Goal: Transaction & Acquisition: Book appointment/travel/reservation

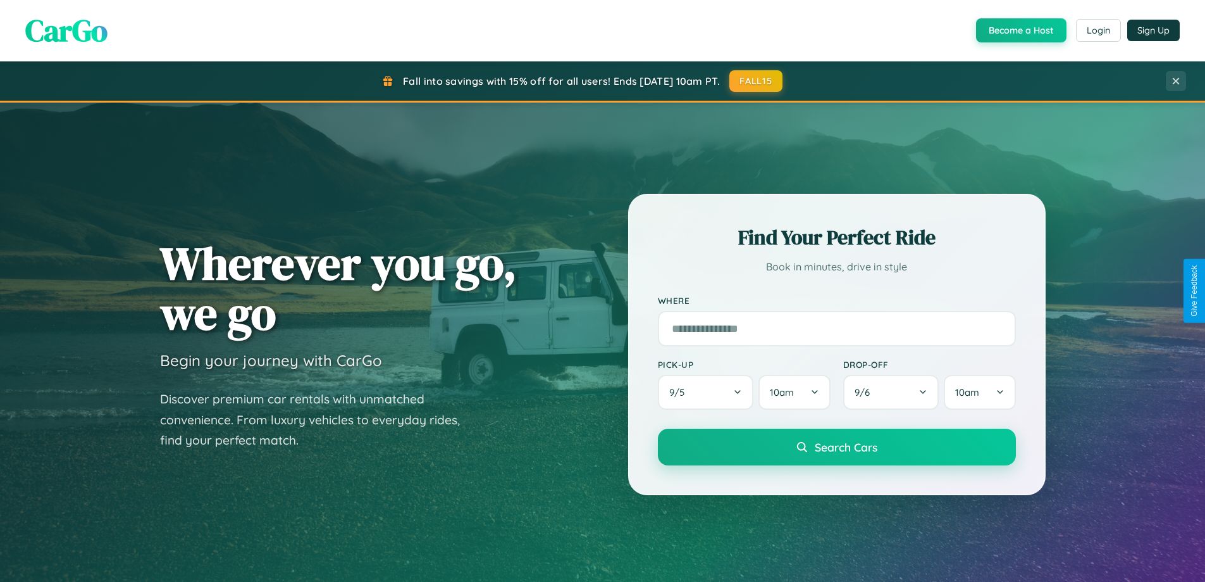
scroll to position [2435, 0]
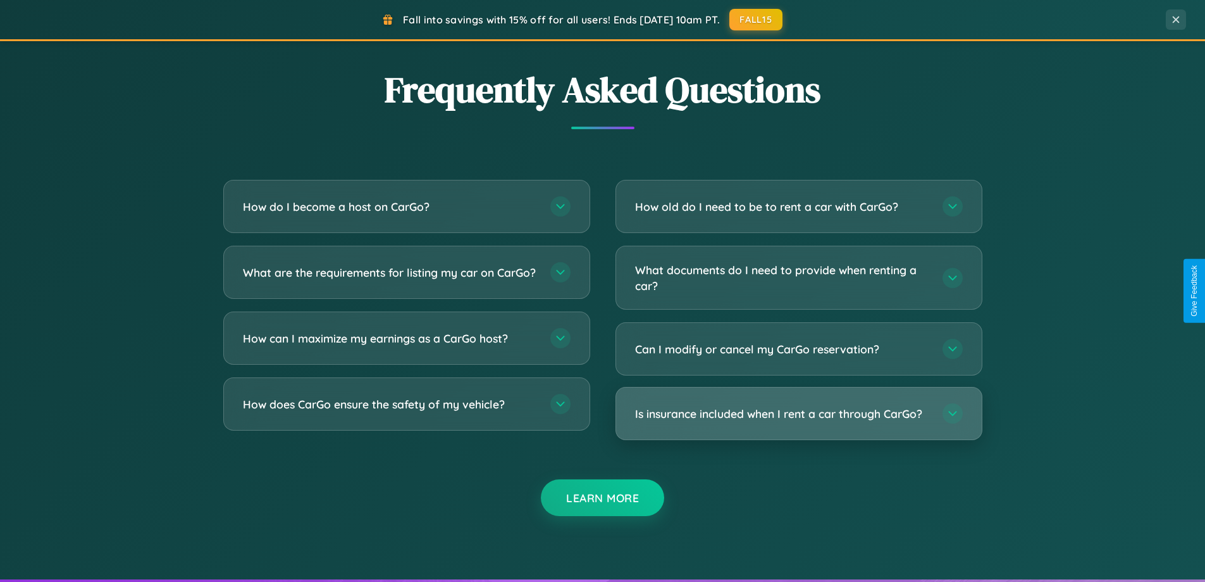
click at [799, 413] on h3 "Is insurance included when I rent a car through CarGo?" at bounding box center [782, 414] width 295 height 16
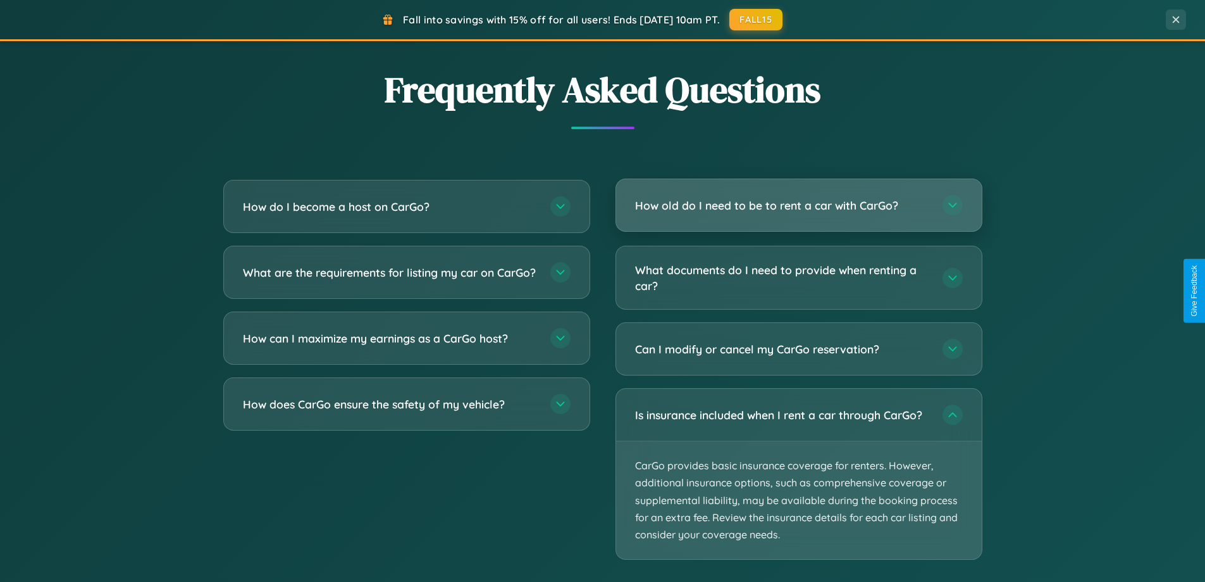
click at [799, 206] on h3 "How old do I need to be to rent a car with CarGo?" at bounding box center [782, 205] width 295 height 16
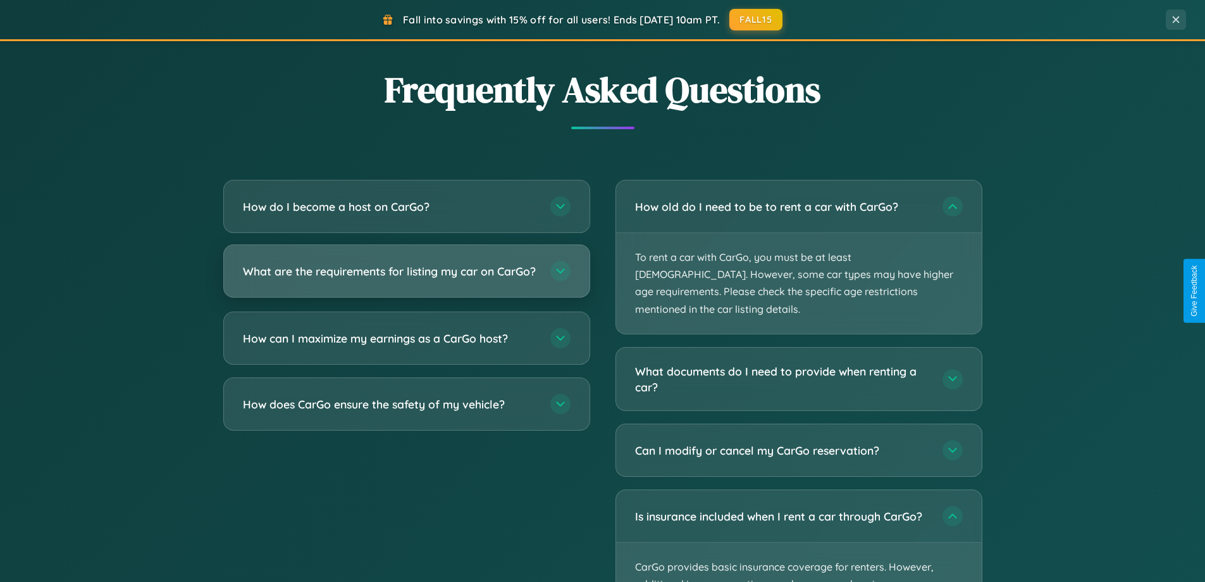
click at [406, 277] on h3 "What are the requirements for listing my car on CarGo?" at bounding box center [390, 271] width 295 height 16
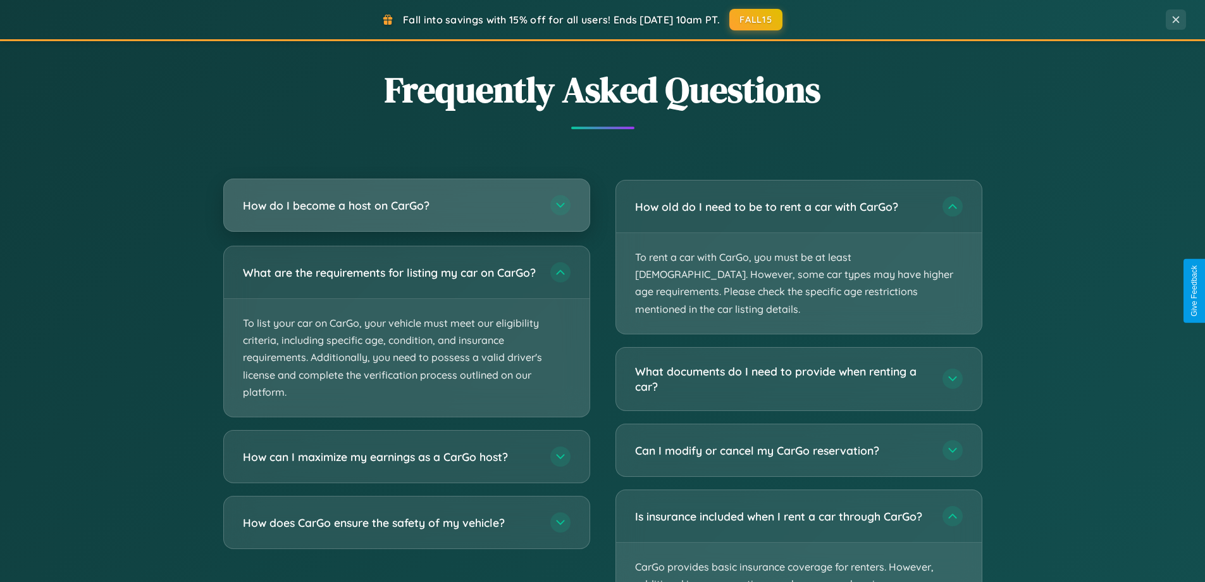
click at [406, 206] on h3 "How do I become a host on CarGo?" at bounding box center [390, 205] width 295 height 16
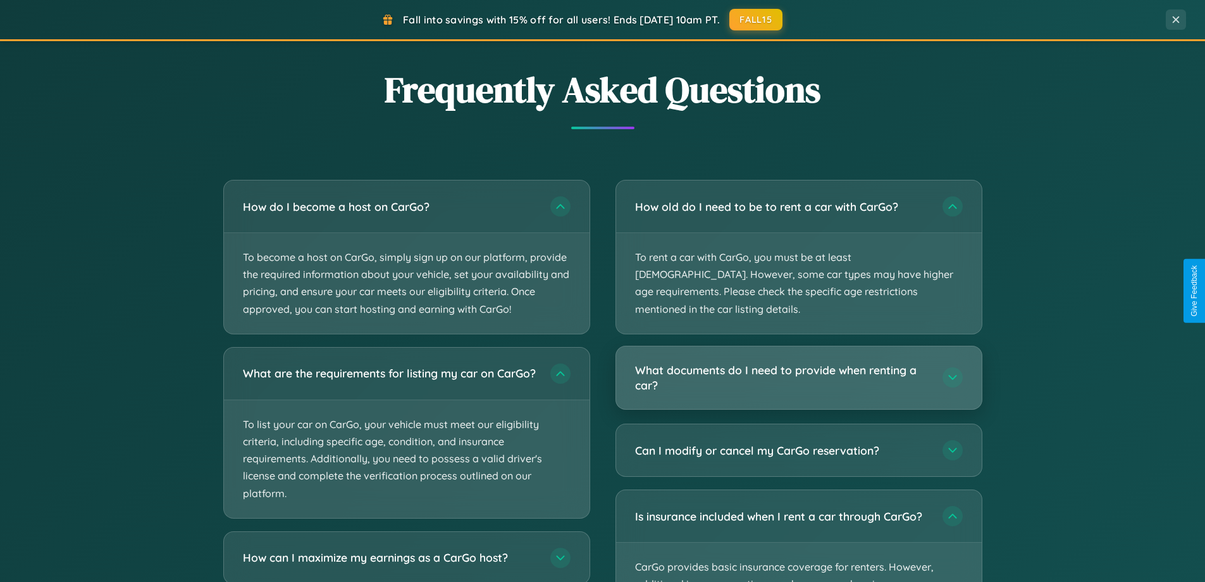
click at [799, 362] on h3 "What documents do I need to provide when renting a car?" at bounding box center [782, 377] width 295 height 31
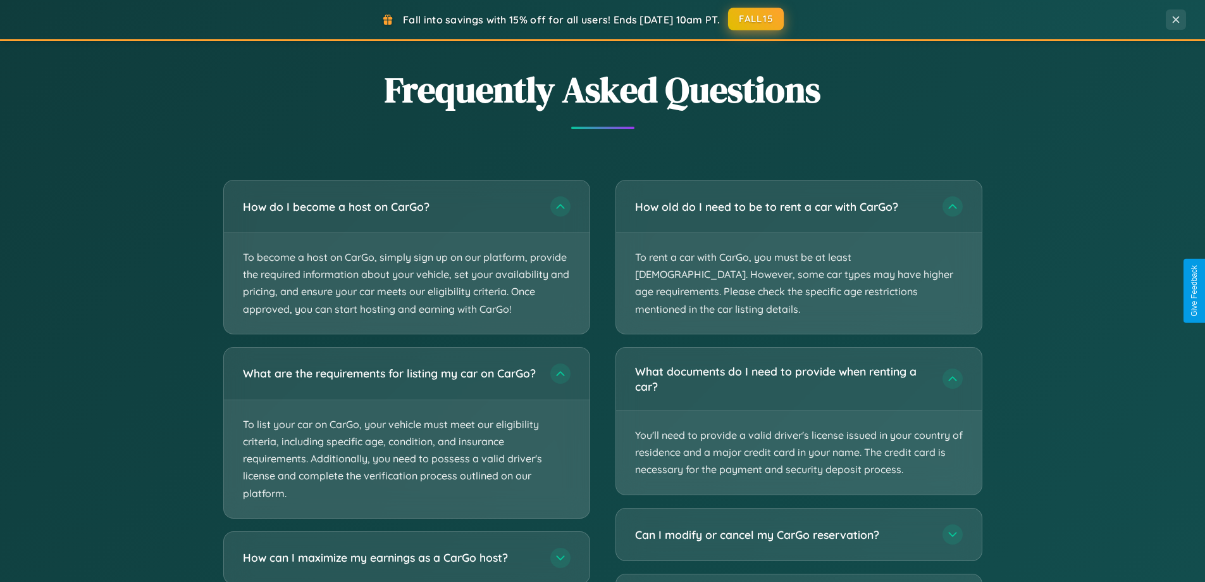
click at [757, 20] on button "FALL15" at bounding box center [756, 19] width 56 height 23
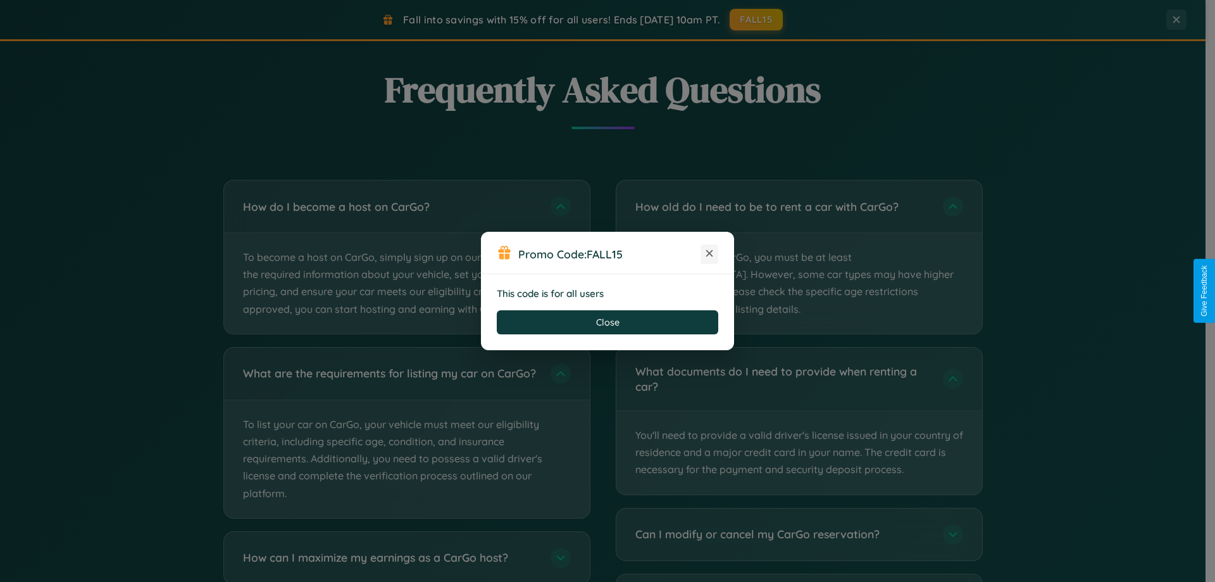
click at [709, 254] on icon at bounding box center [709, 253] width 13 height 13
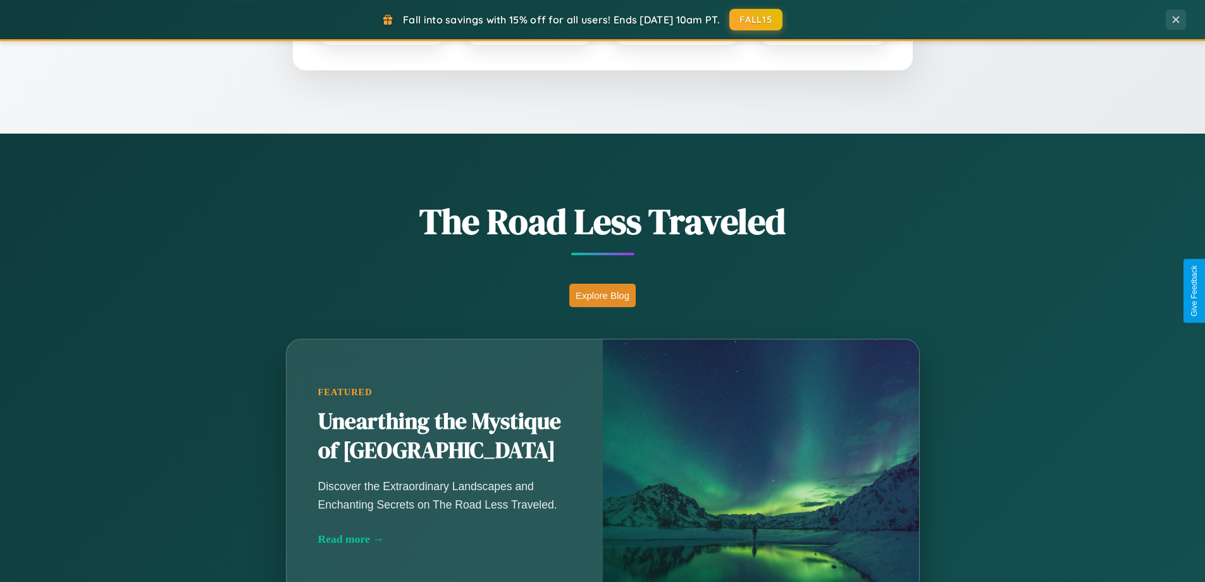
scroll to position [545, 0]
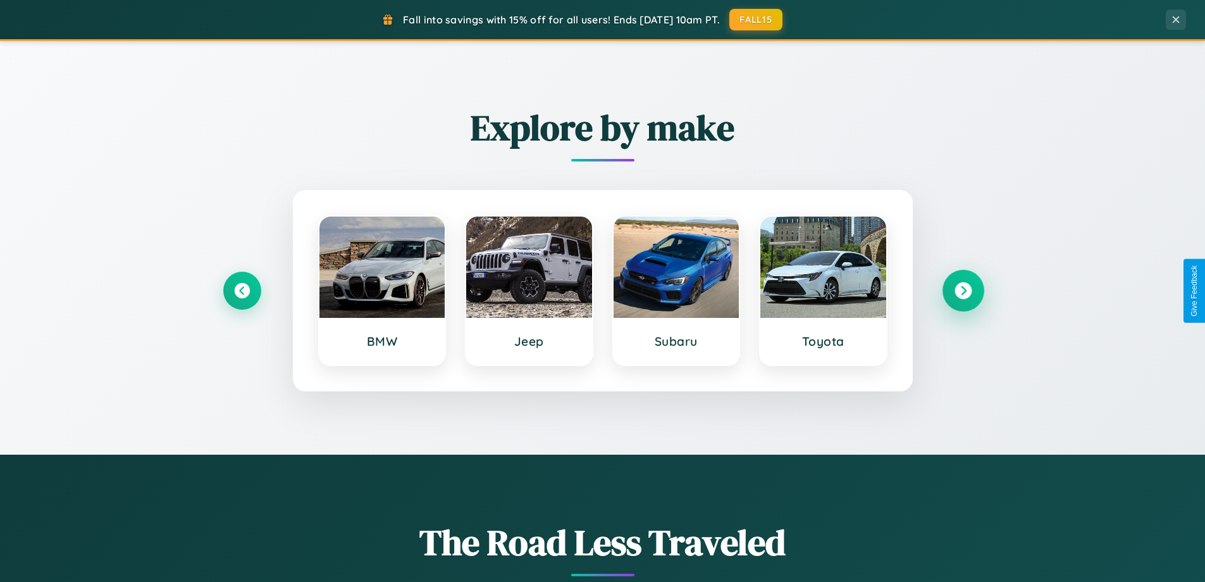
click at [963, 290] on icon at bounding box center [963, 290] width 17 height 17
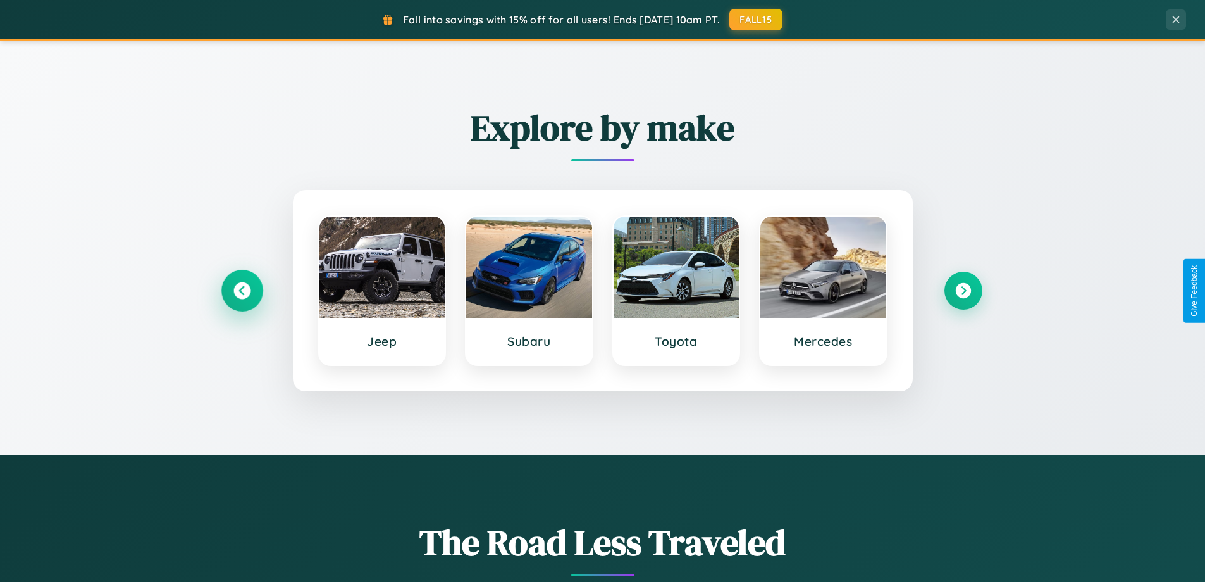
click at [242, 290] on icon at bounding box center [242, 290] width 17 height 17
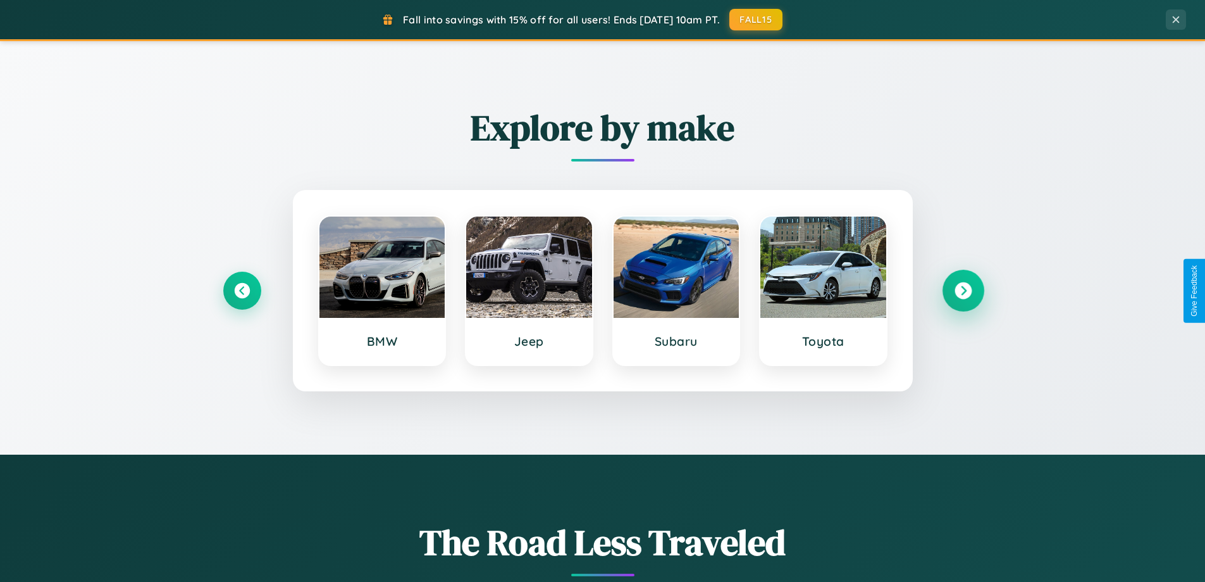
click at [963, 290] on icon at bounding box center [963, 290] width 17 height 17
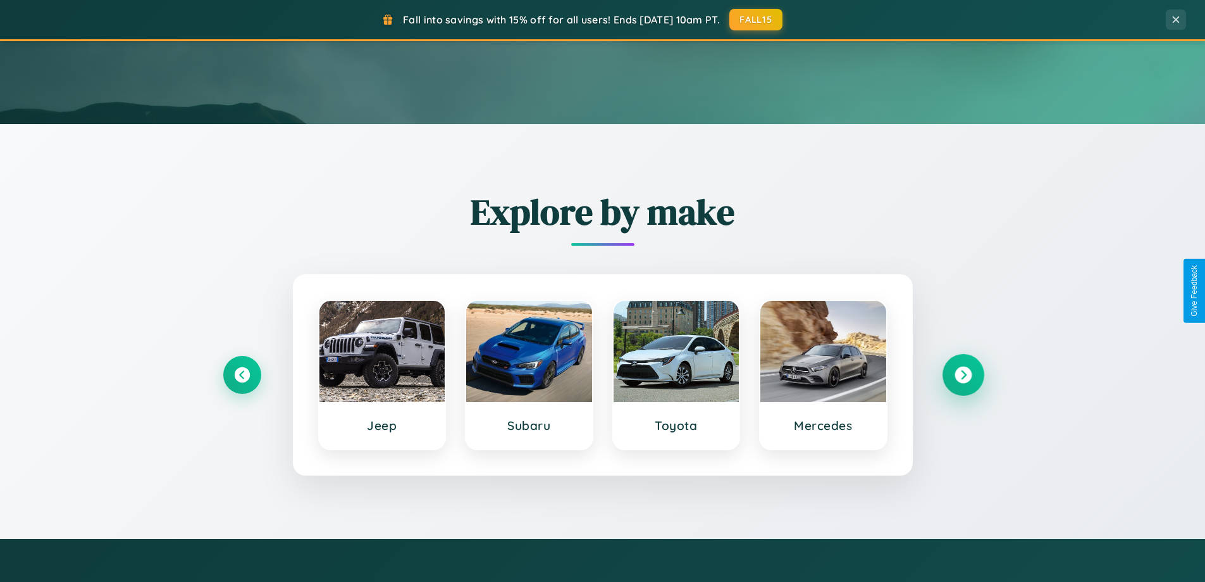
scroll to position [37, 0]
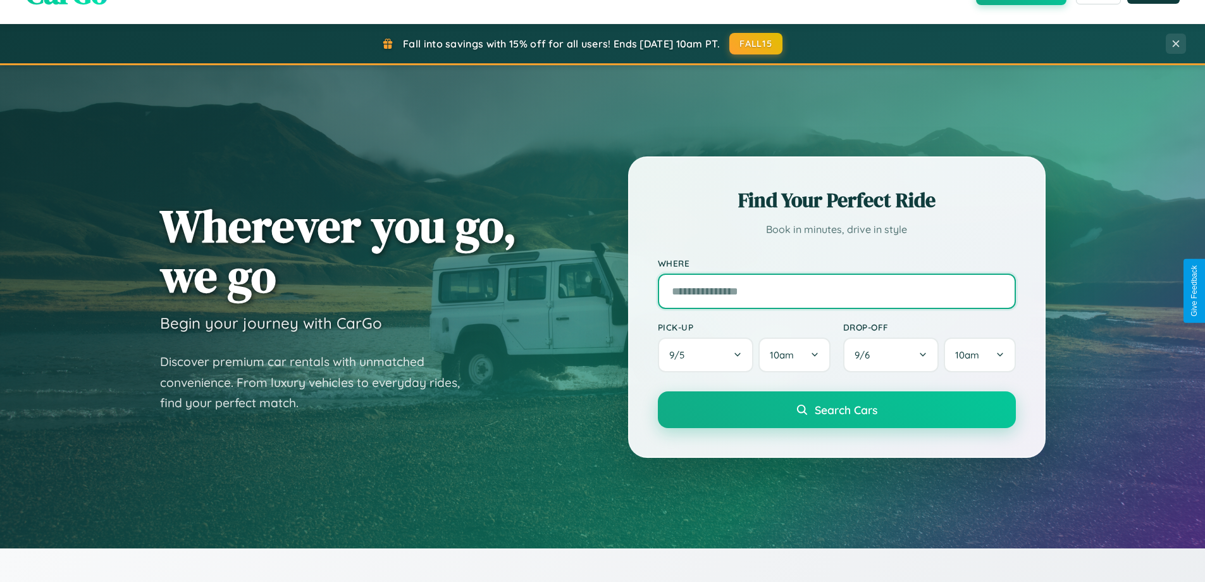
click at [837, 290] on input "text" at bounding box center [837, 290] width 358 height 35
type input "*******"
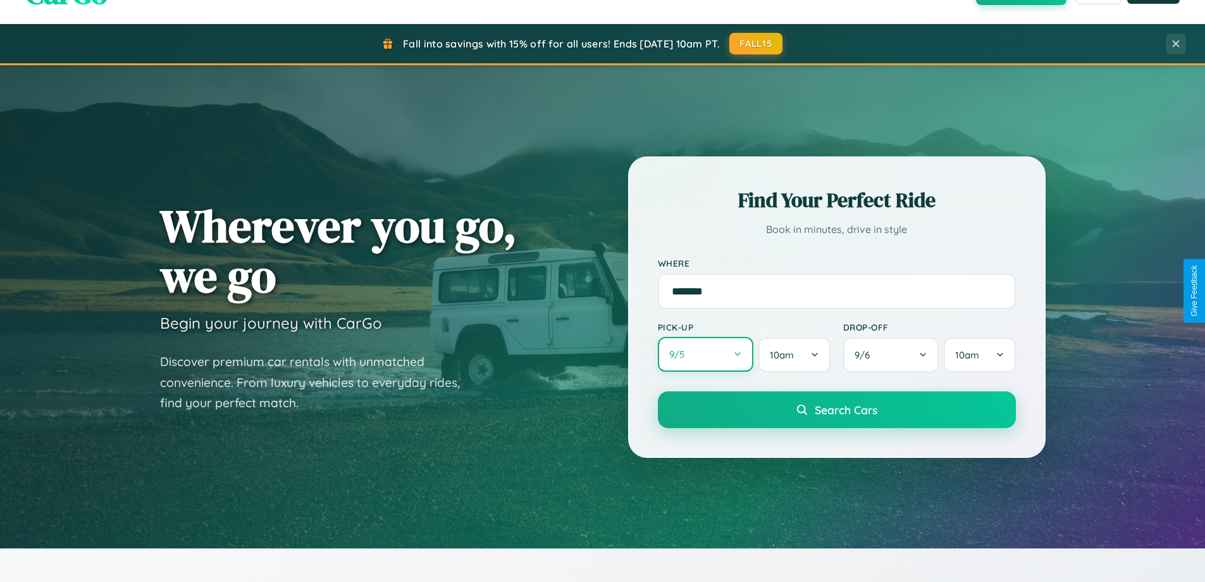
click at [706, 354] on button "9 / 5" at bounding box center [706, 354] width 96 height 35
select select "*"
select select "****"
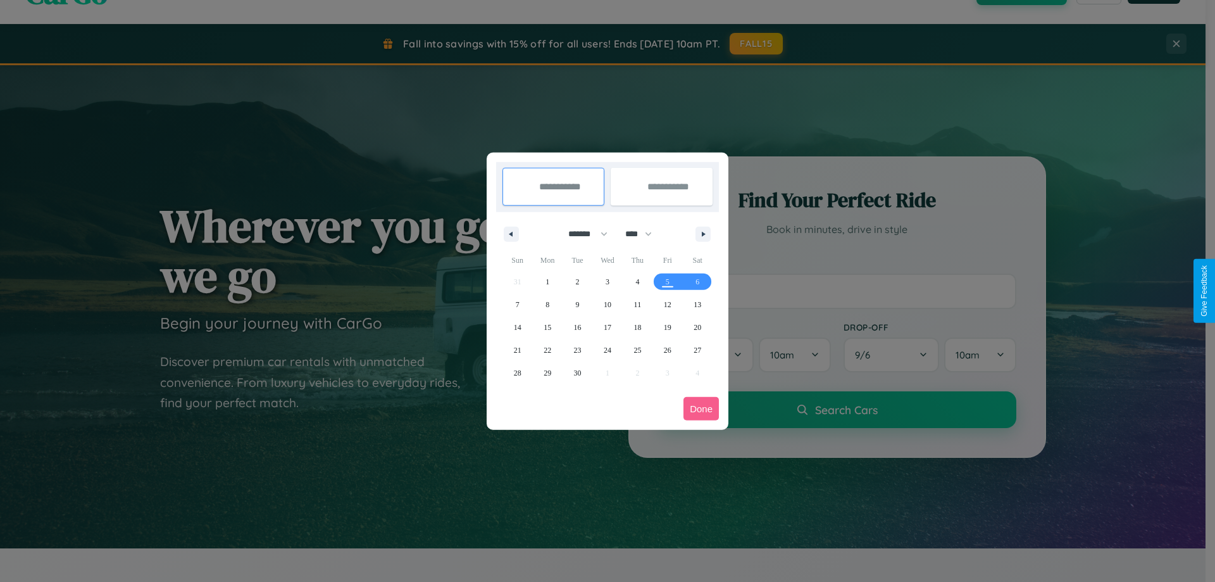
click at [582, 234] on select "******* ******** ***** ***** *** **** **** ****** ********* ******* ******** **…" at bounding box center [586, 233] width 54 height 21
select select "**"
click at [547, 327] on span "15" at bounding box center [548, 327] width 8 height 23
type input "**********"
click at [517, 349] on span "21" at bounding box center [518, 350] width 8 height 23
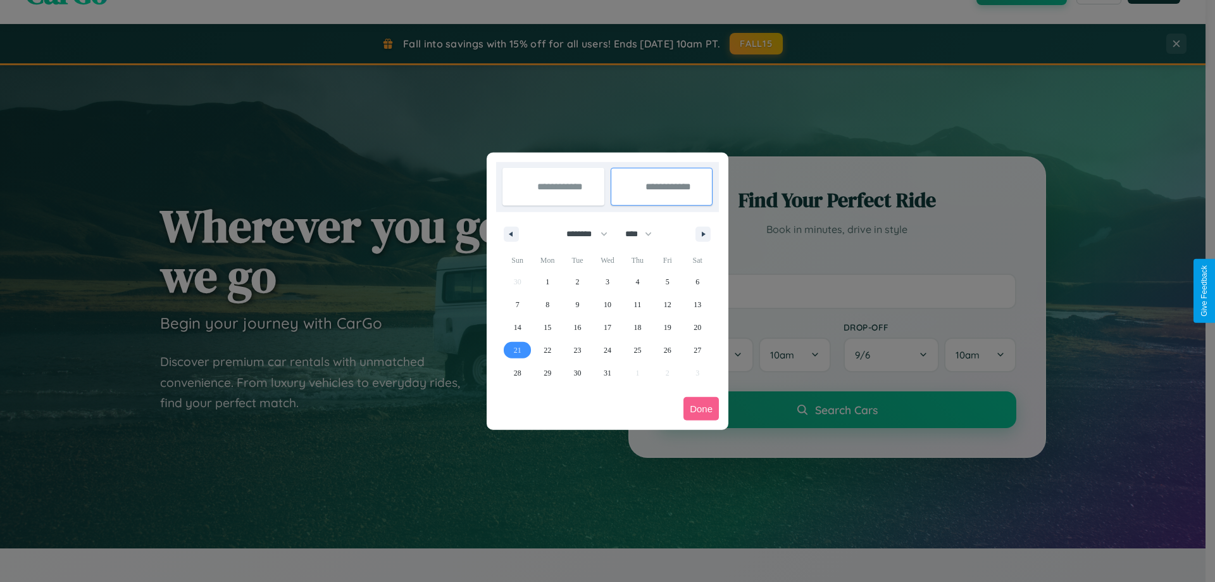
type input "**********"
click at [701, 408] on button "Done" at bounding box center [700, 408] width 35 height 23
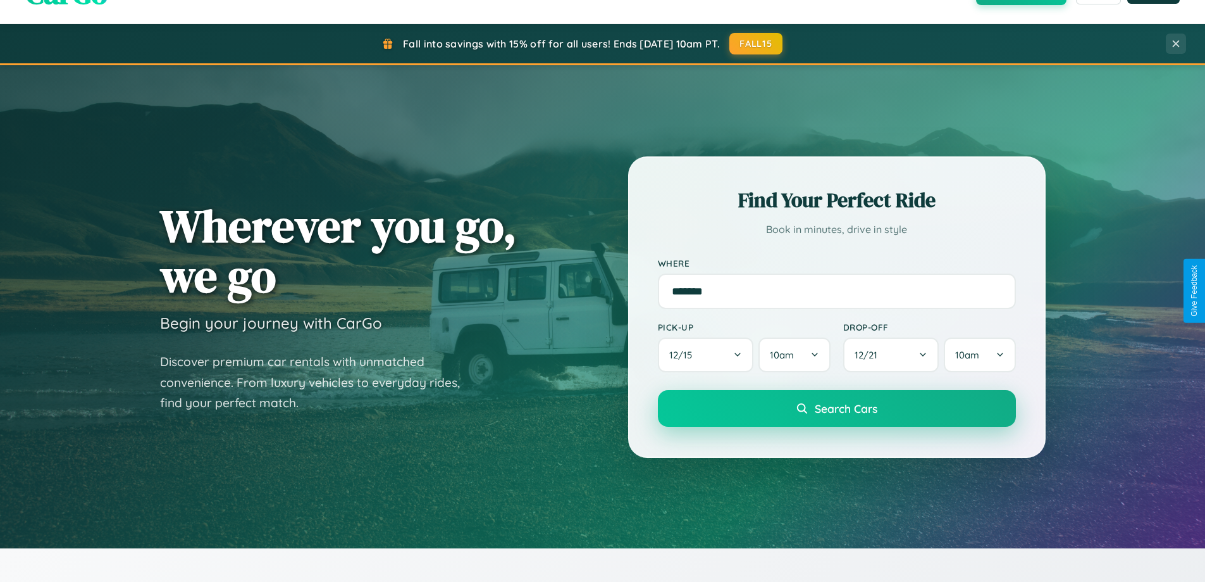
click at [837, 408] on span "Search Cars" at bounding box center [846, 408] width 63 height 14
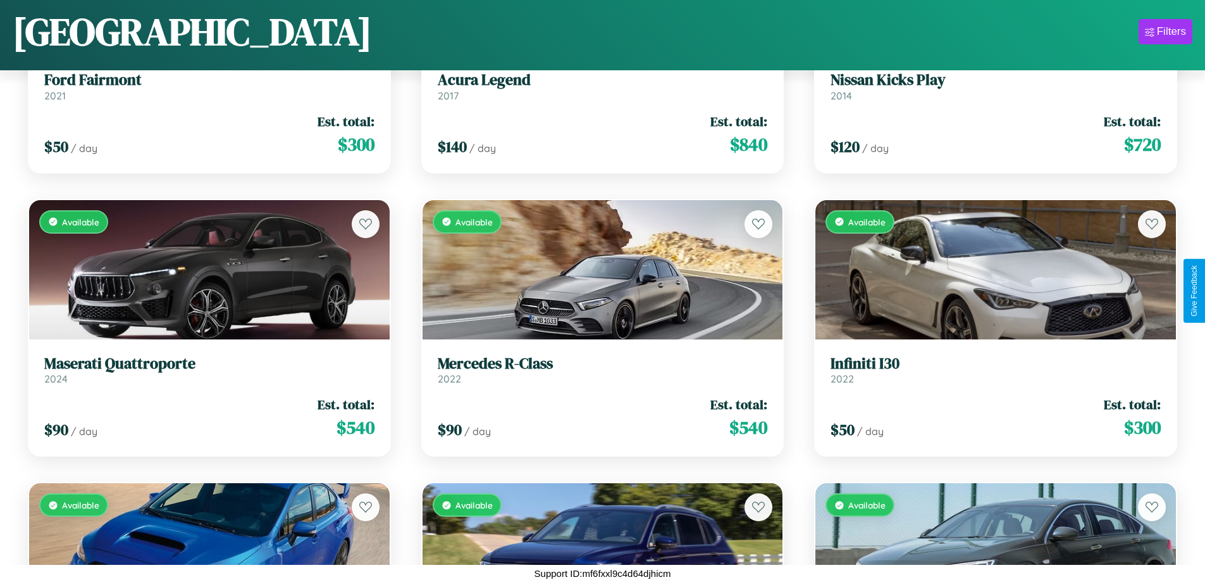
scroll to position [3861, 0]
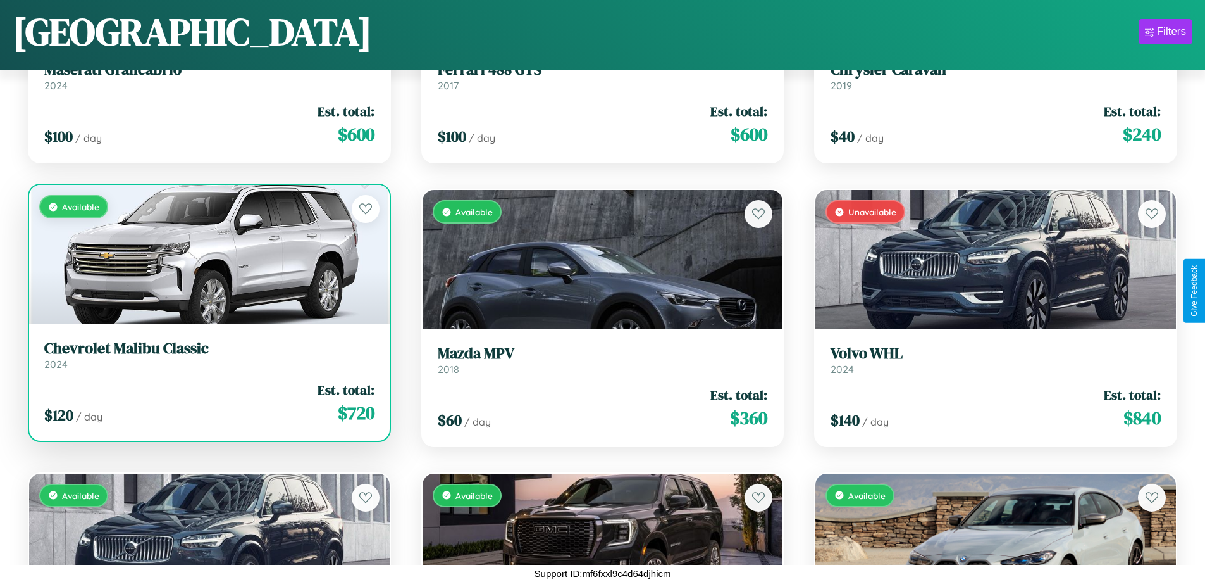
click at [208, 359] on link "Chevrolet Malibu Classic 2024" at bounding box center [209, 354] width 330 height 31
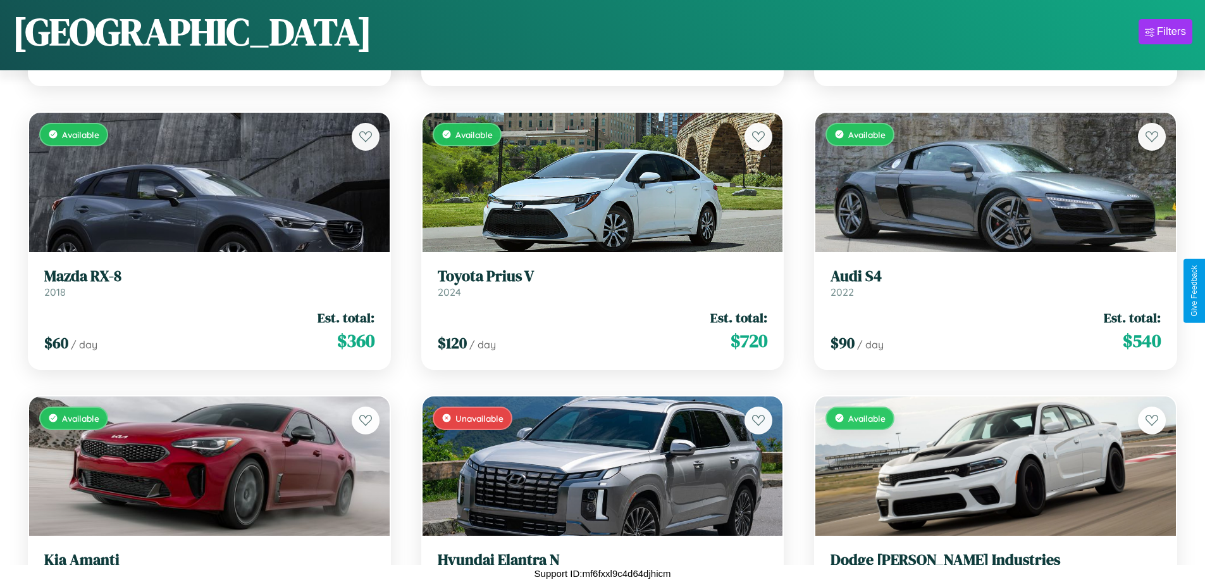
scroll to position [2162, 0]
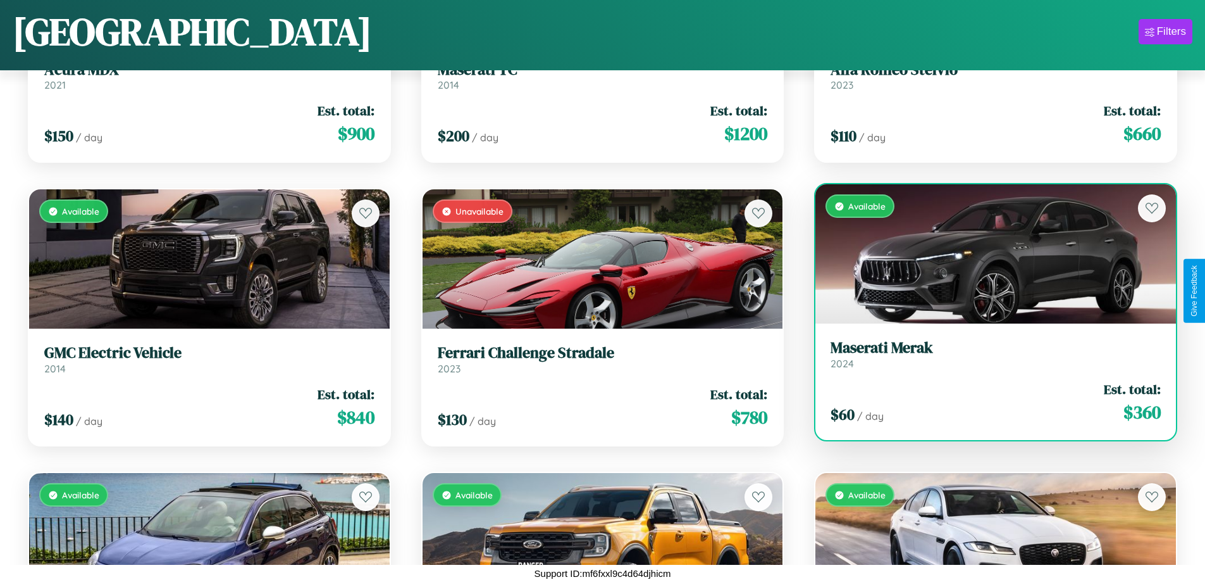
click at [988, 354] on h3 "Maserati Merak" at bounding box center [996, 348] width 330 height 18
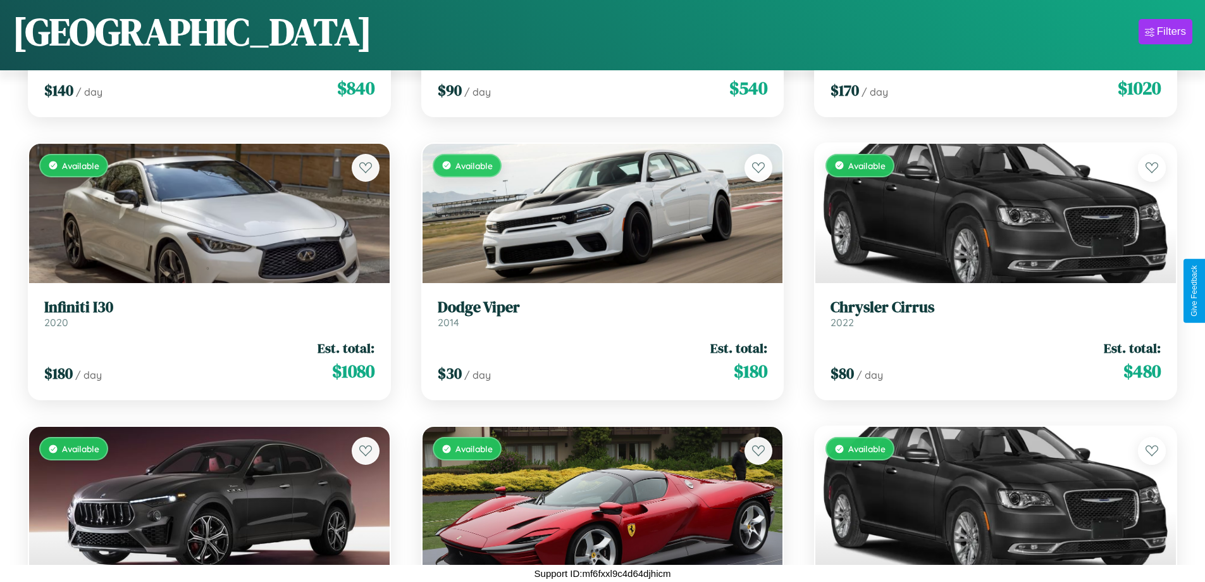
scroll to position [5278, 0]
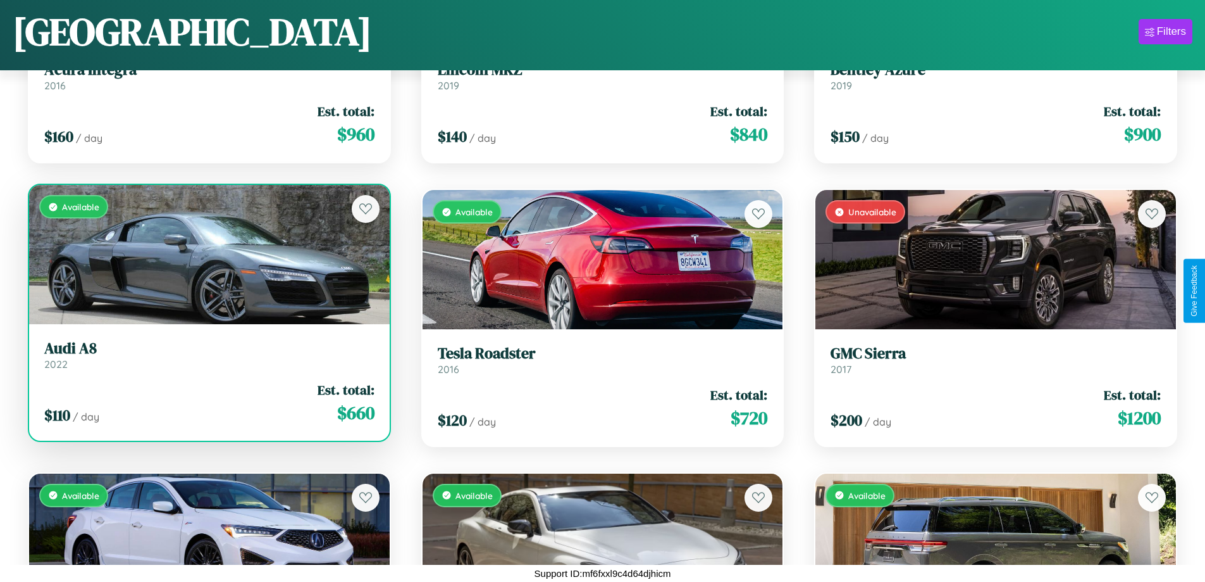
click at [208, 256] on div "Available" at bounding box center [209, 254] width 361 height 139
click at [208, 254] on div "Available" at bounding box center [209, 254] width 361 height 139
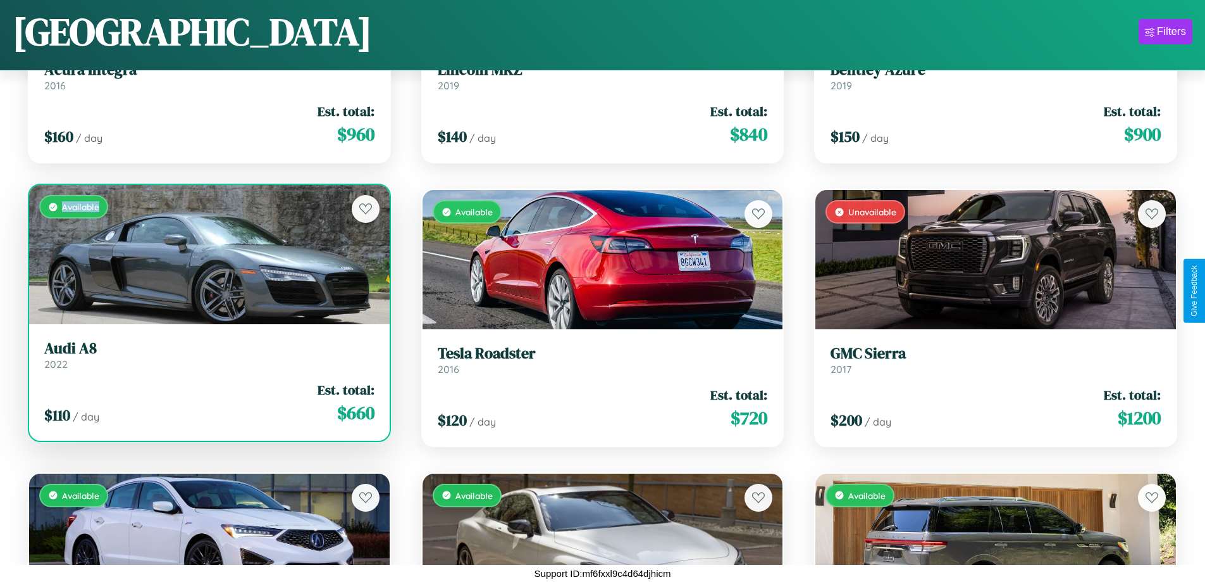
click at [208, 254] on div "Available" at bounding box center [209, 254] width 361 height 139
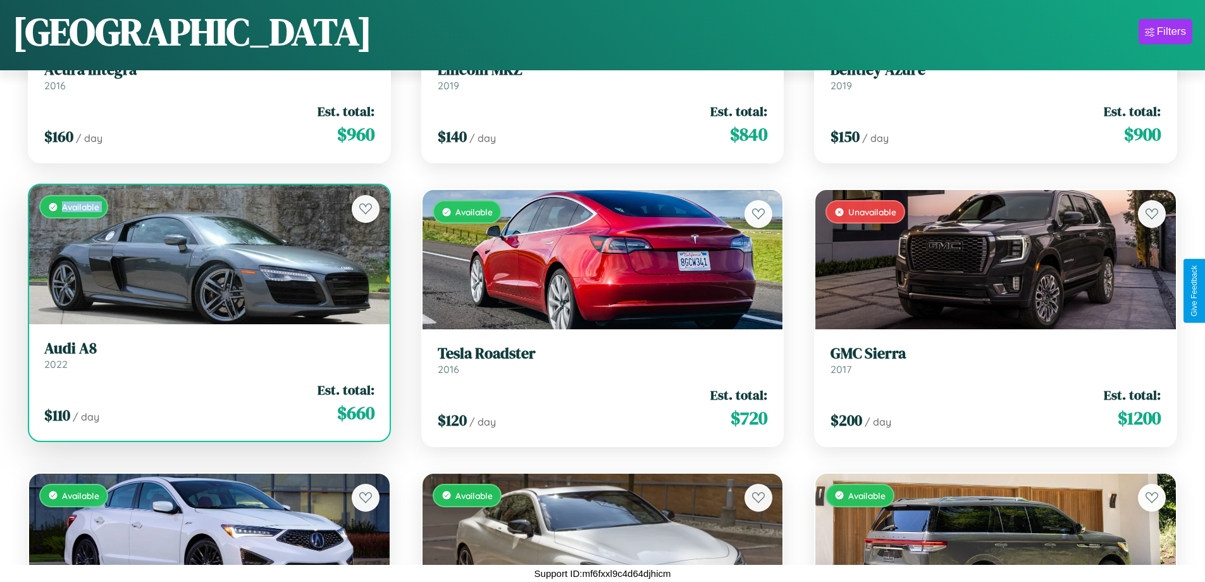
click at [208, 254] on div "Available" at bounding box center [209, 254] width 361 height 139
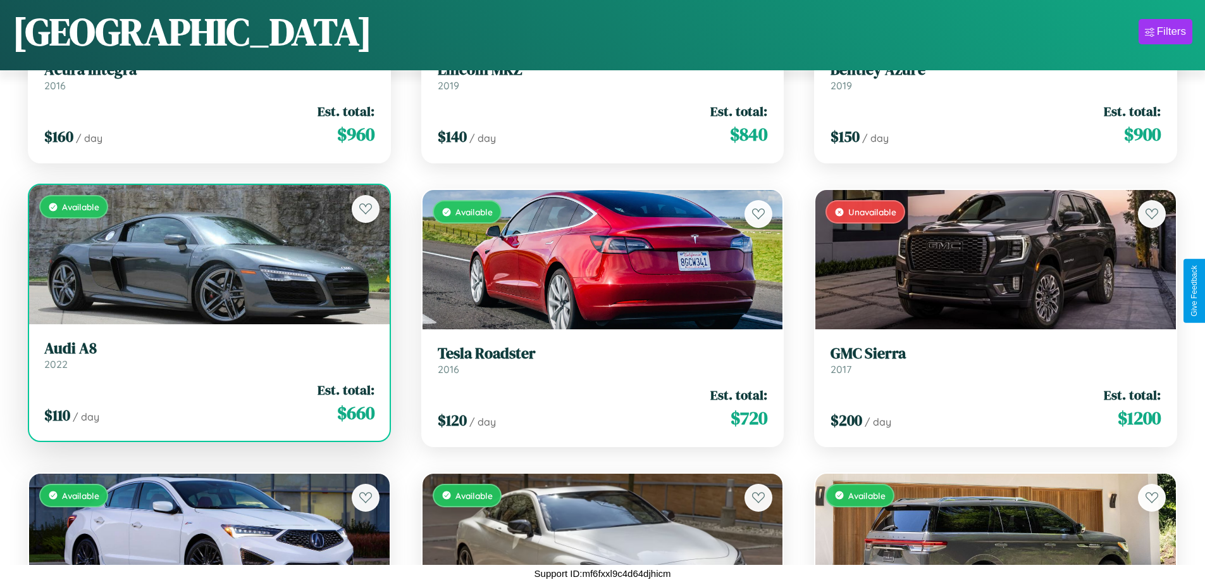
click at [208, 254] on div "Available" at bounding box center [209, 254] width 361 height 139
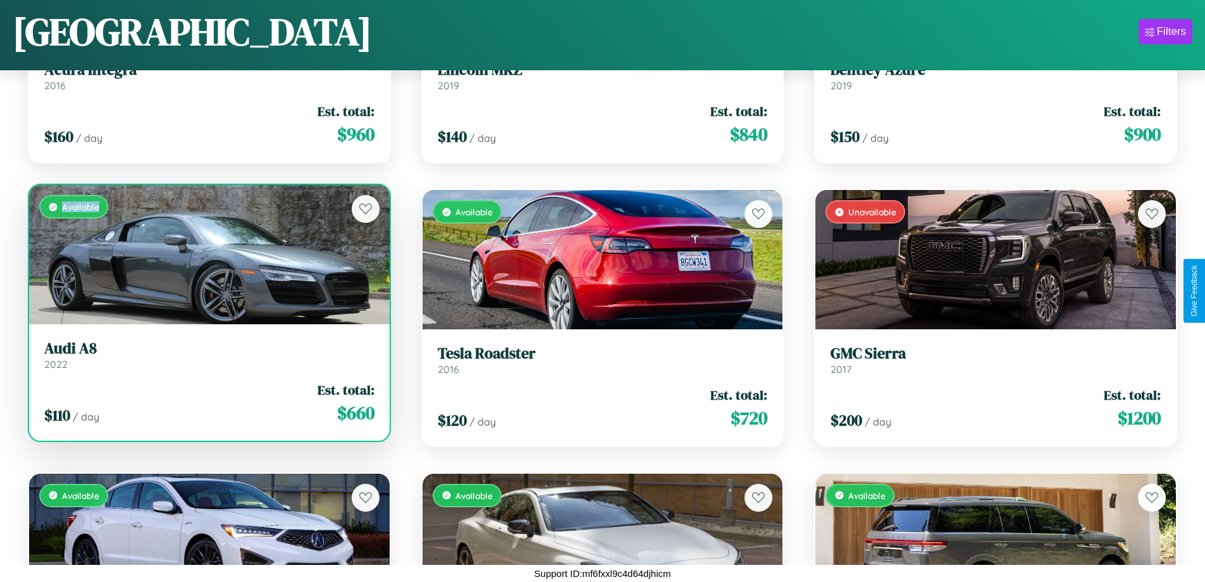
click at [208, 254] on div "Available" at bounding box center [209, 254] width 361 height 139
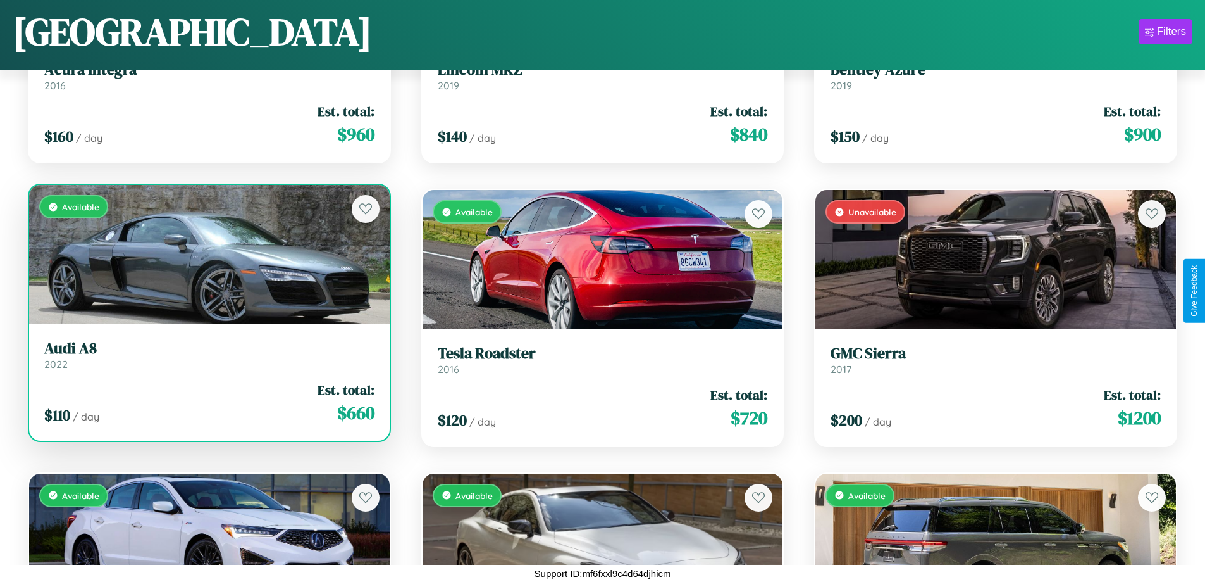
click at [208, 354] on h3 "Audi A8" at bounding box center [209, 348] width 330 height 18
